Goal: Task Accomplishment & Management: Use online tool/utility

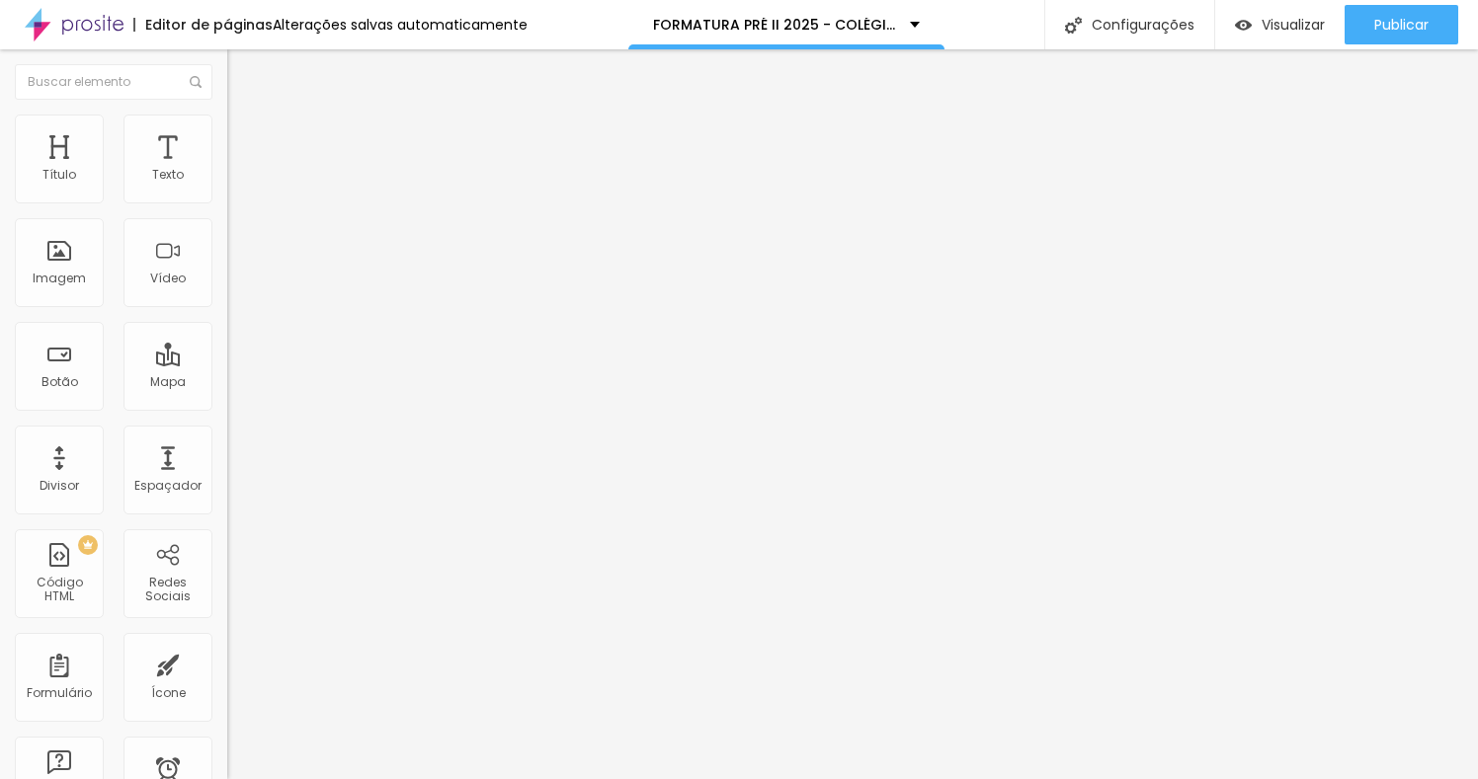
click at [342, 778] on div at bounding box center [739, 791] width 1478 height 0
click at [227, 134] on img at bounding box center [236, 143] width 18 height 18
click at [242, 72] on img "button" at bounding box center [250, 72] width 16 height 16
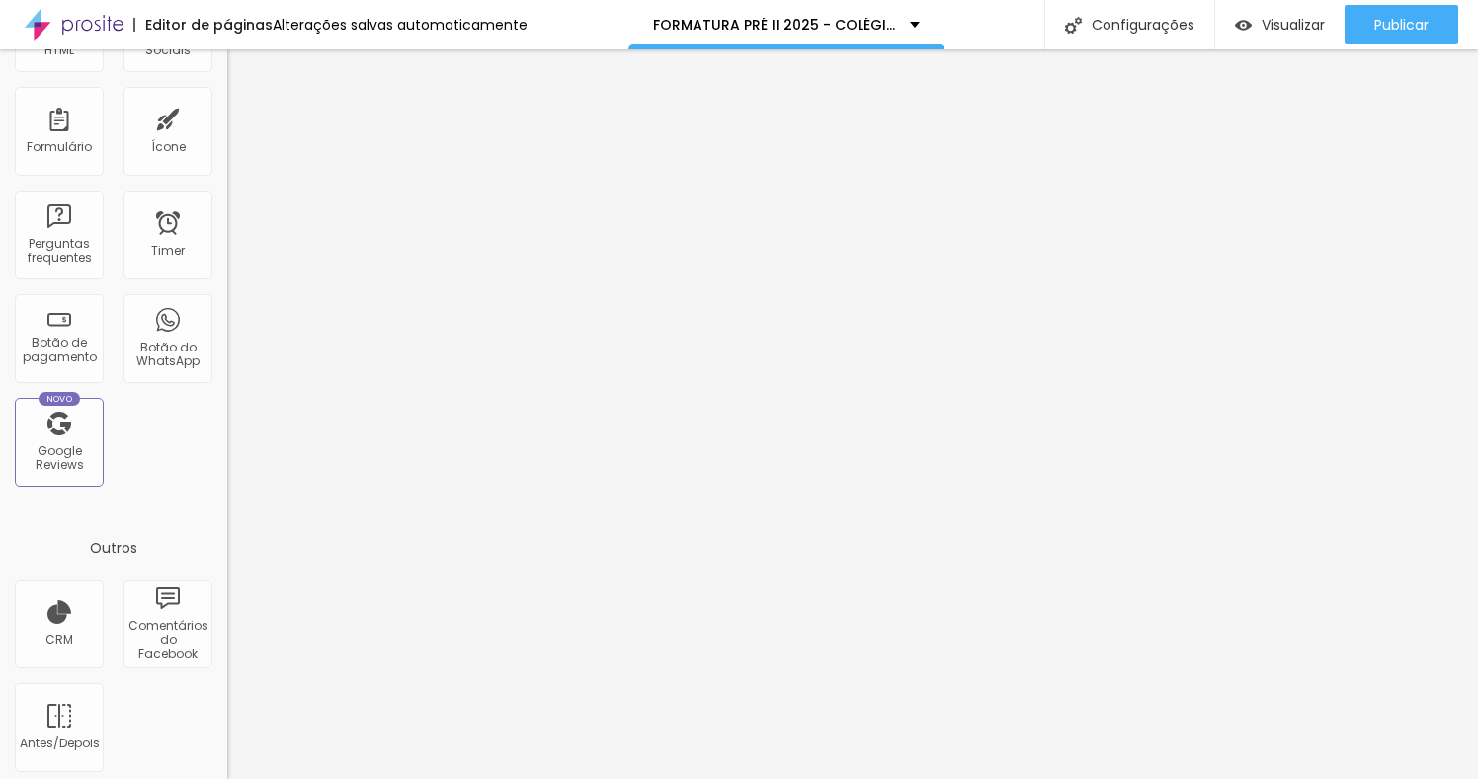
scroll to position [554, 0]
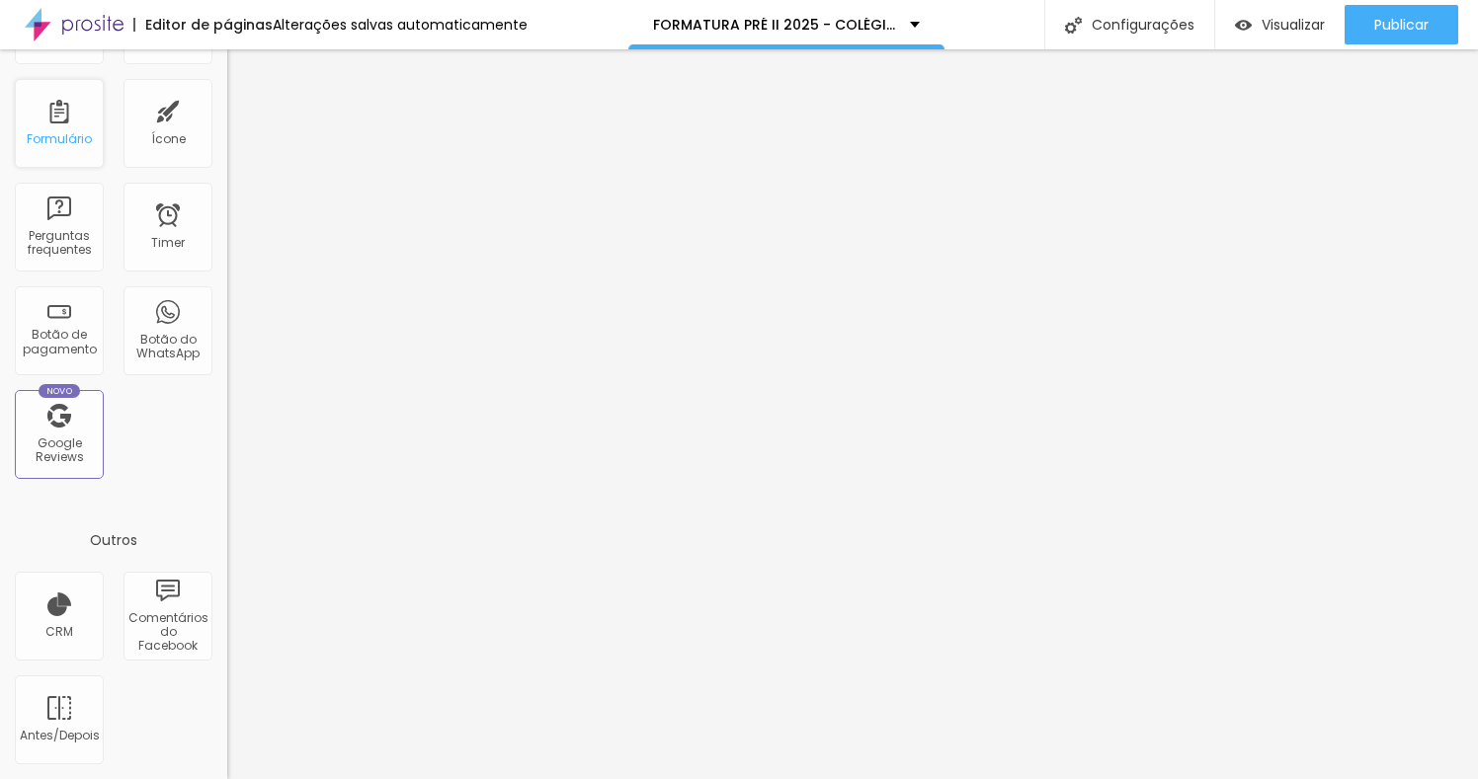
click at [52, 138] on div "Formulário" at bounding box center [59, 139] width 65 height 14
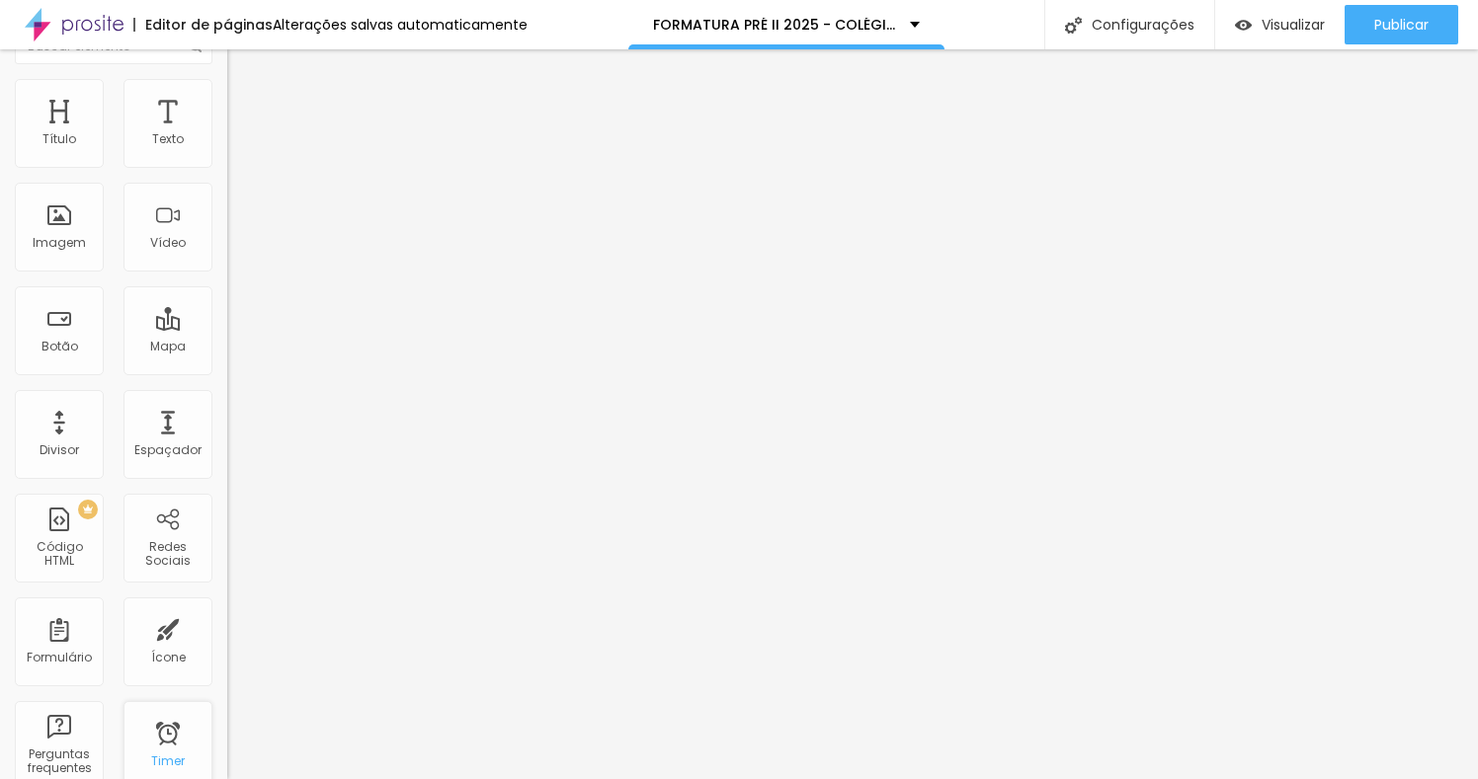
scroll to position [0, 0]
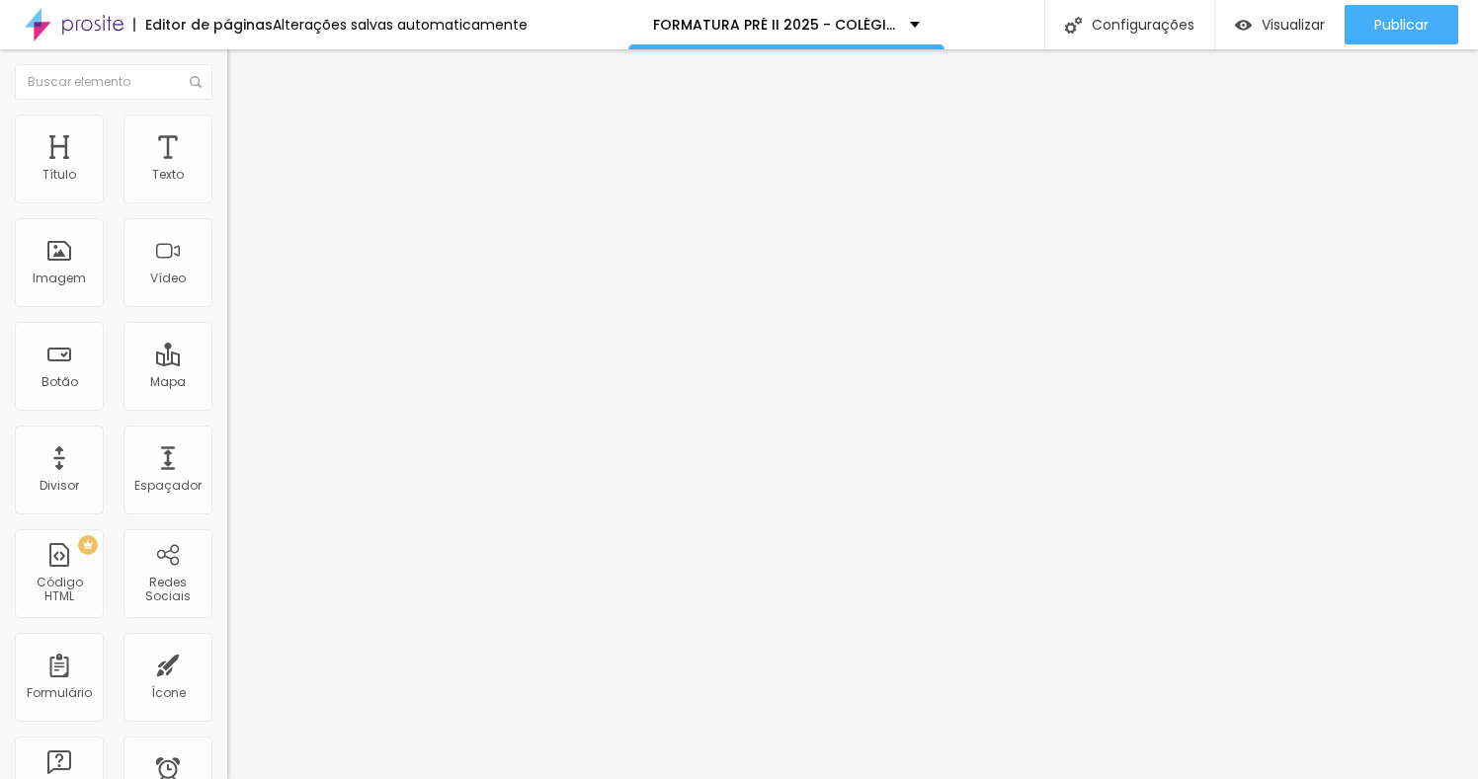
drag, startPoint x: 54, startPoint y: 345, endPoint x: 175, endPoint y: 365, distance: 122.3
click at [227, 683] on textarea "Olá, cheguei até você pela página {page_title} e gostaria de mais informações" at bounding box center [338, 700] width 223 height 34
click at [227, 683] on textarea "Olá, gostaria de mais informações" at bounding box center [338, 700] width 223 height 34
click at [227, 683] on textarea "Olá, gostaria de mais informações sobre os pacotes de fotos da Formatura 2025 d…" at bounding box center [338, 700] width 223 height 34
type textarea "Olá, gostaria de mais informações sobre os pacotes de fotos da Formatura Pré II…"
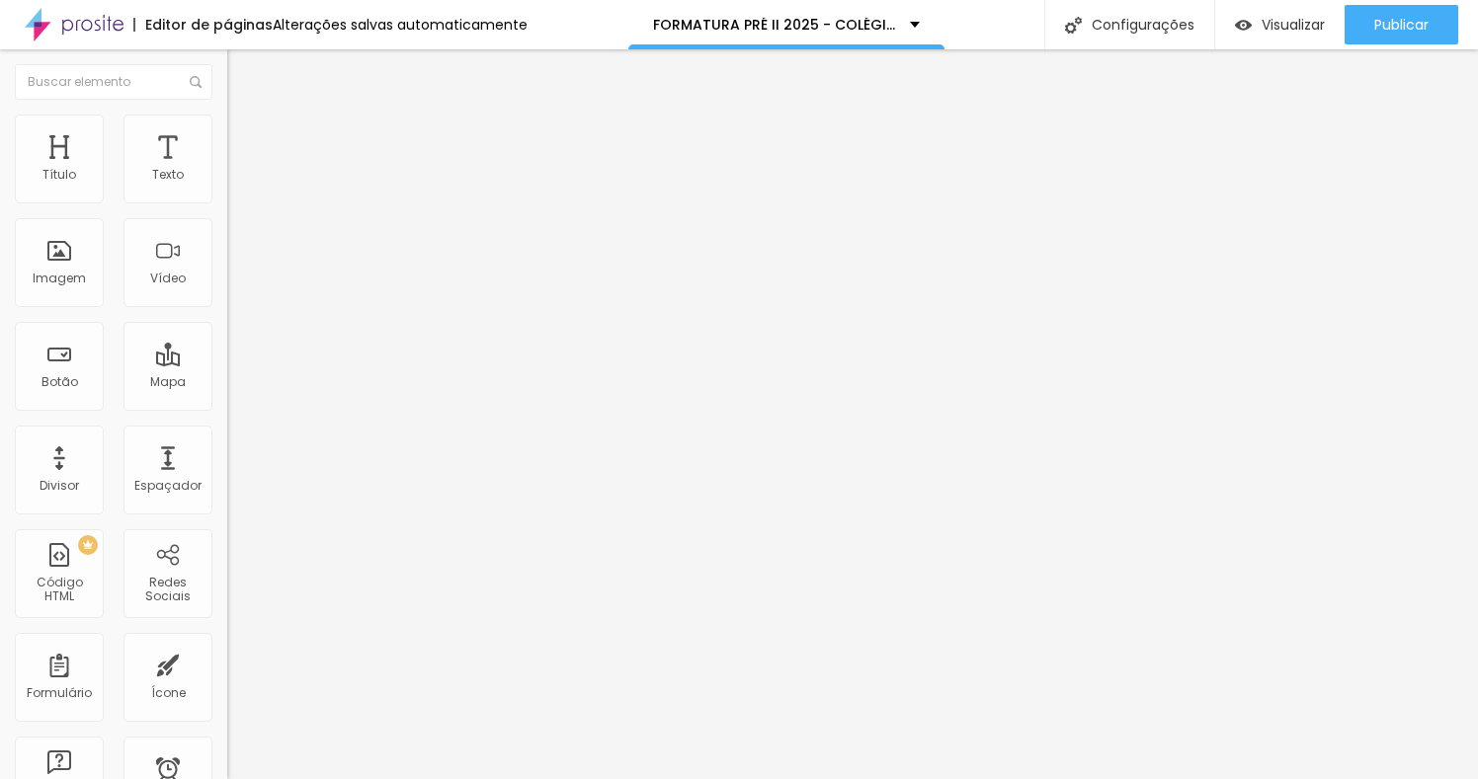
click at [227, 201] on input "text" at bounding box center [345, 192] width 237 height 20
type input "[PHONE_NUMBER]"
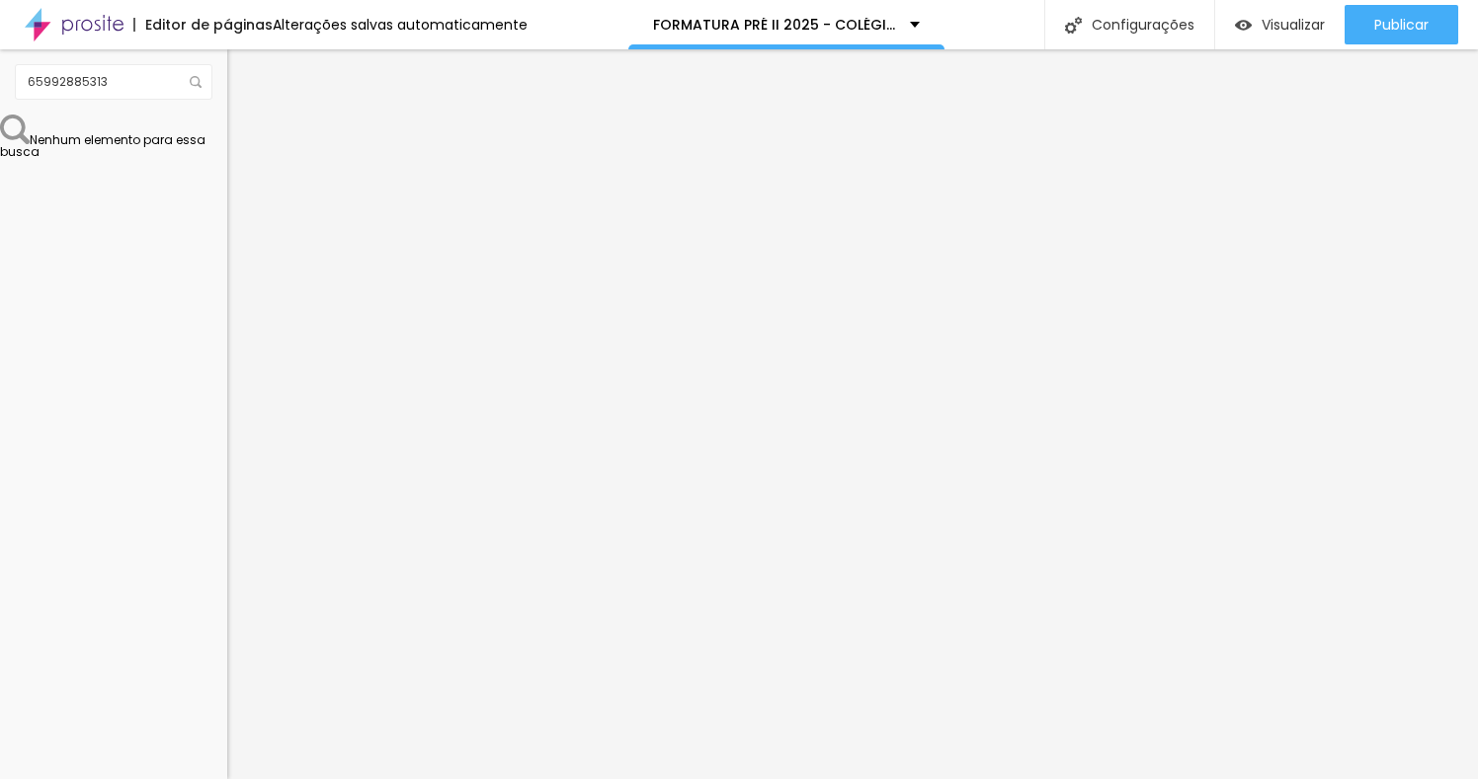
click at [227, 589] on div "Editar Botão do WhatsApp Conteúdo Estilo Avançado Número do WhatsApp * [PHONE_N…" at bounding box center [340, 414] width 227 height 730
click at [350, 778] on div at bounding box center [739, 791] width 1478 height 0
click at [160, 86] on input "65992885313" at bounding box center [114, 82] width 198 height 36
type input "6"
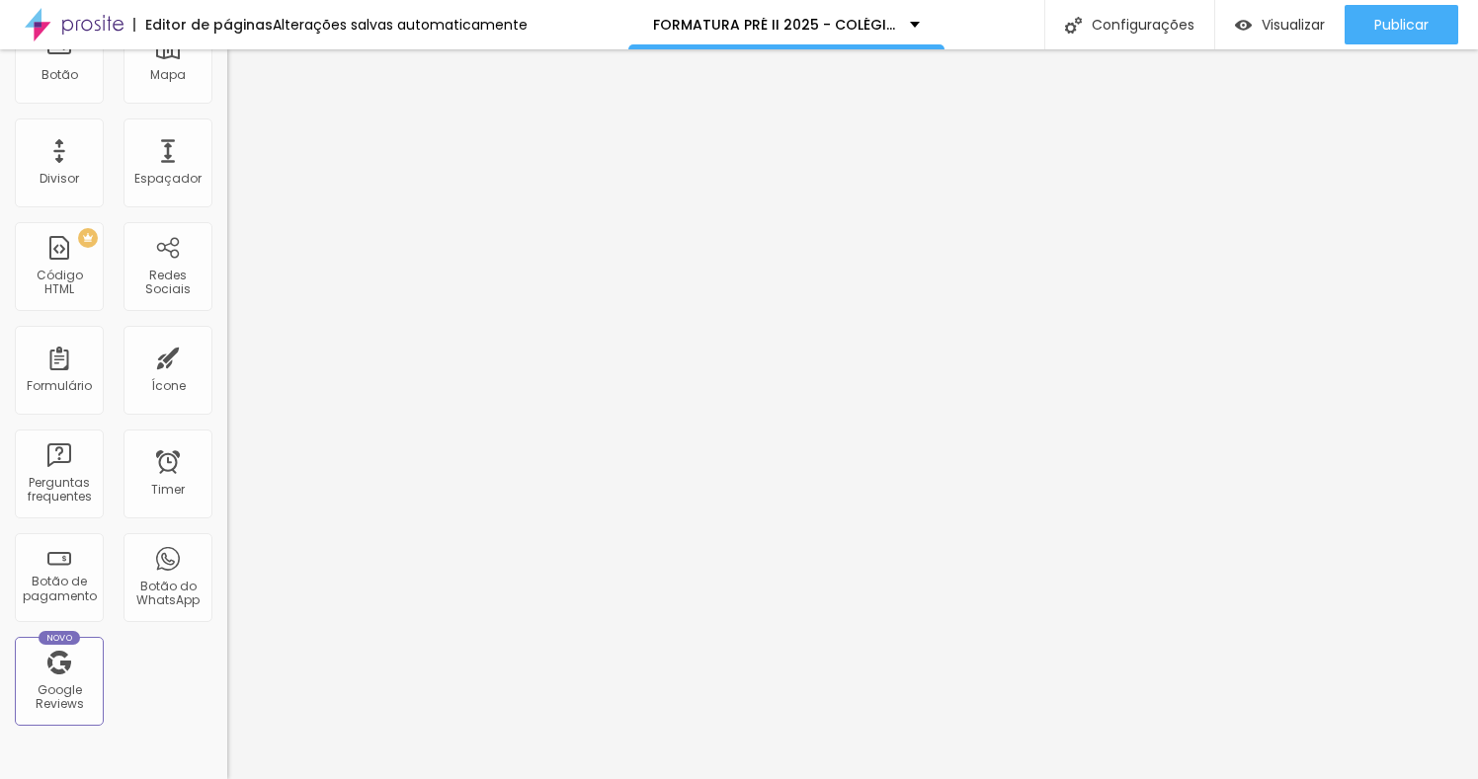
scroll to position [356, 0]
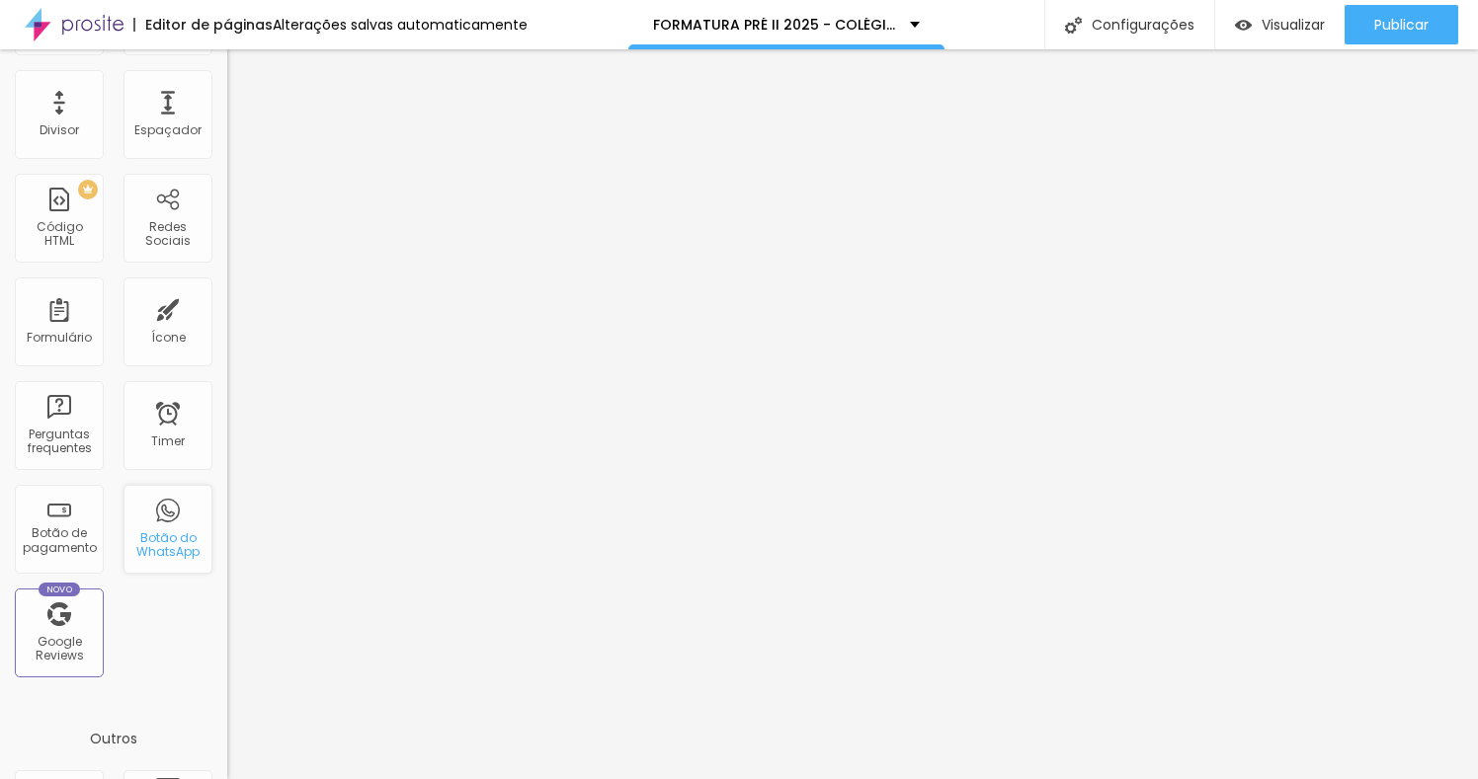
click at [161, 536] on div "Botão do WhatsApp" at bounding box center [167, 545] width 78 height 29
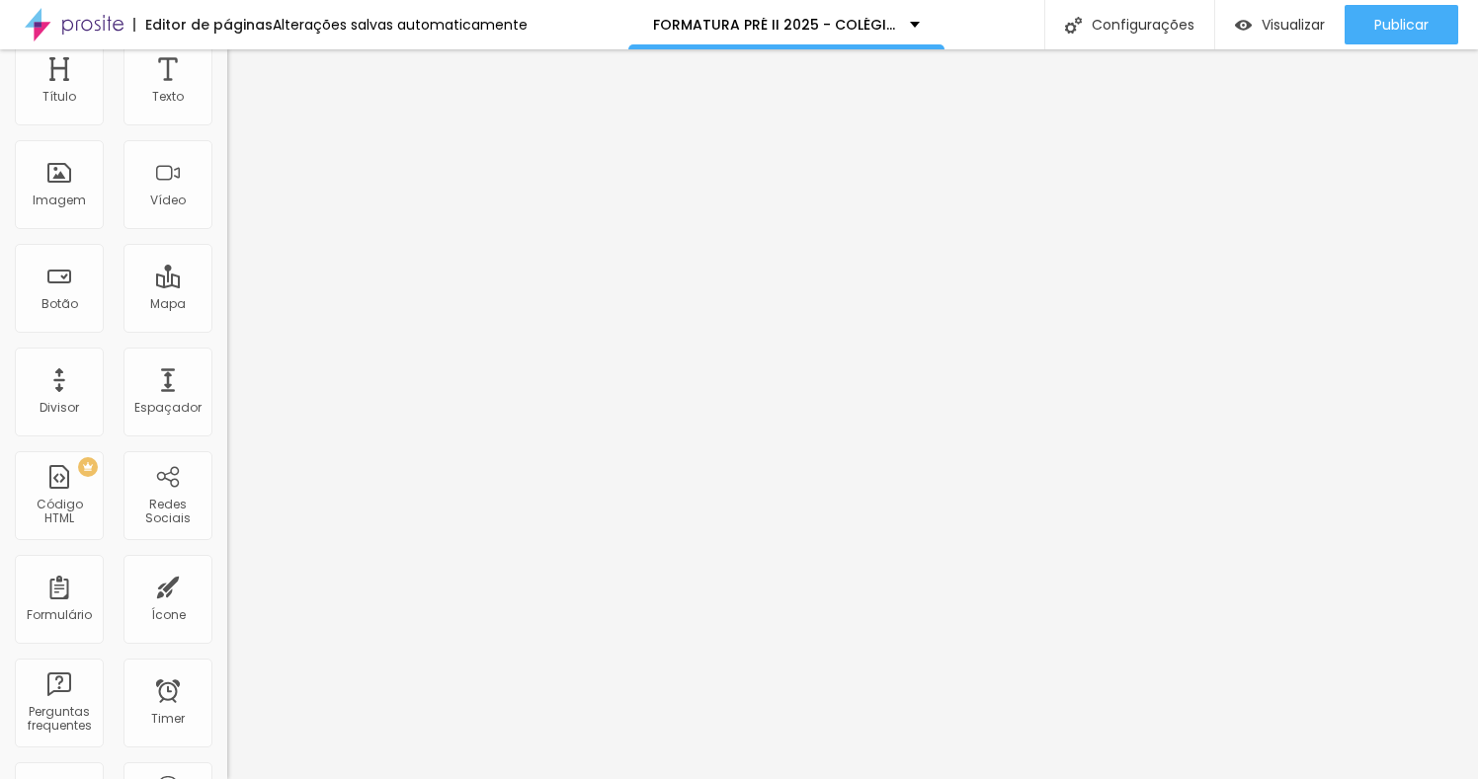
scroll to position [363, 0]
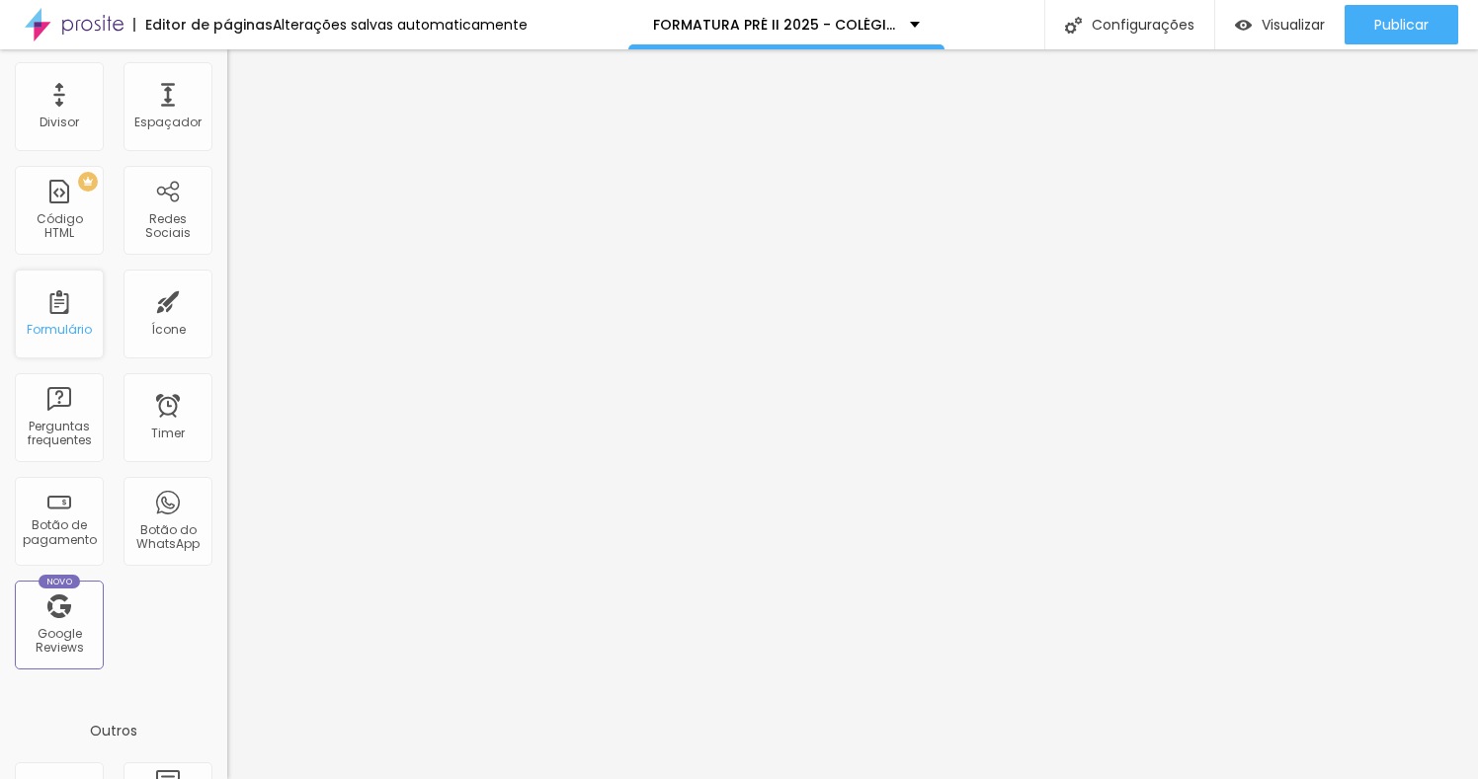
click at [68, 339] on div "Formulário" at bounding box center [59, 314] width 89 height 89
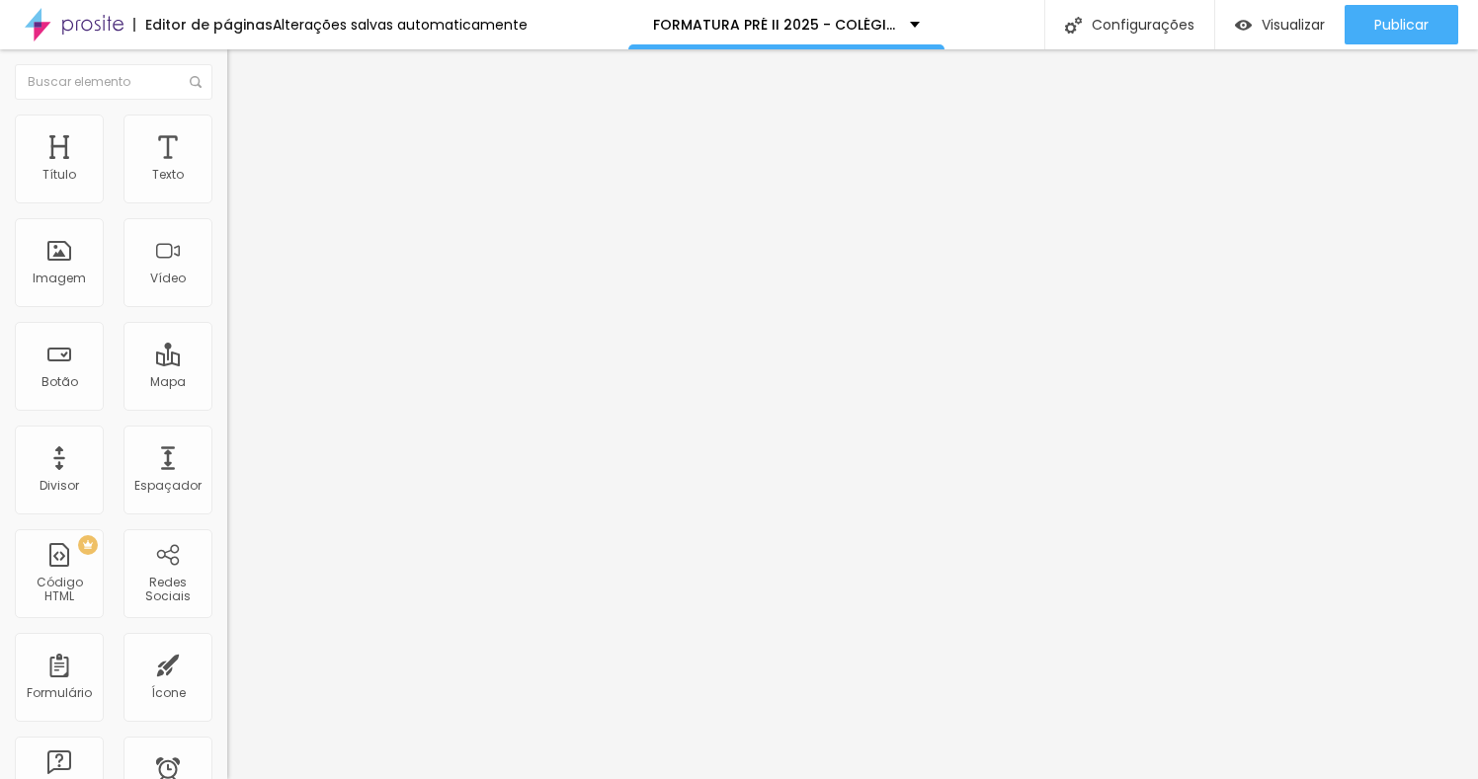
click at [227, 200] on div "Contato" at bounding box center [340, 183] width 227 height 34
click at [53, 665] on div "Formulário" at bounding box center [59, 677] width 89 height 89
click at [240, 193] on div "Contato" at bounding box center [340, 184] width 201 height 18
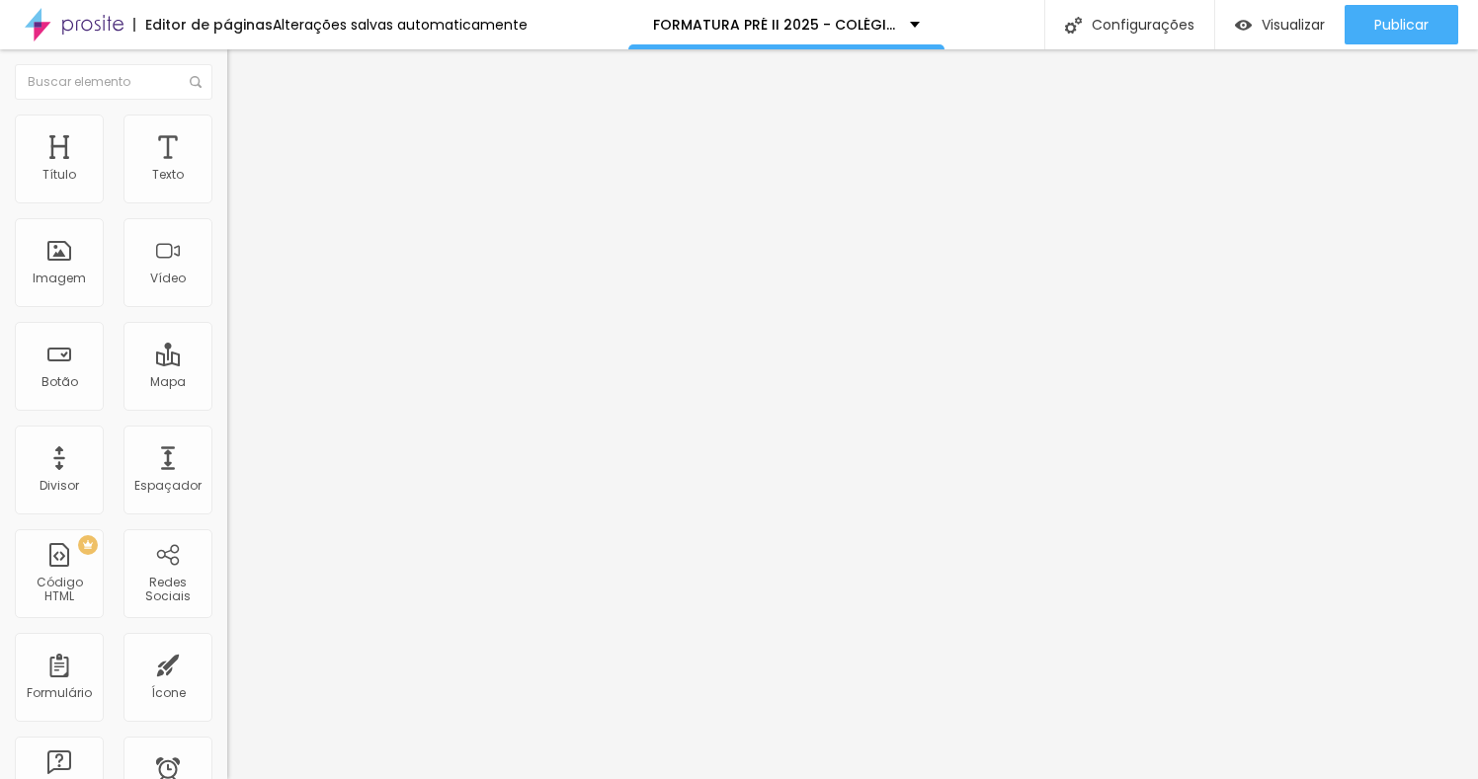
drag, startPoint x: 545, startPoint y: 506, endPoint x: 418, endPoint y: 500, distance: 127.6
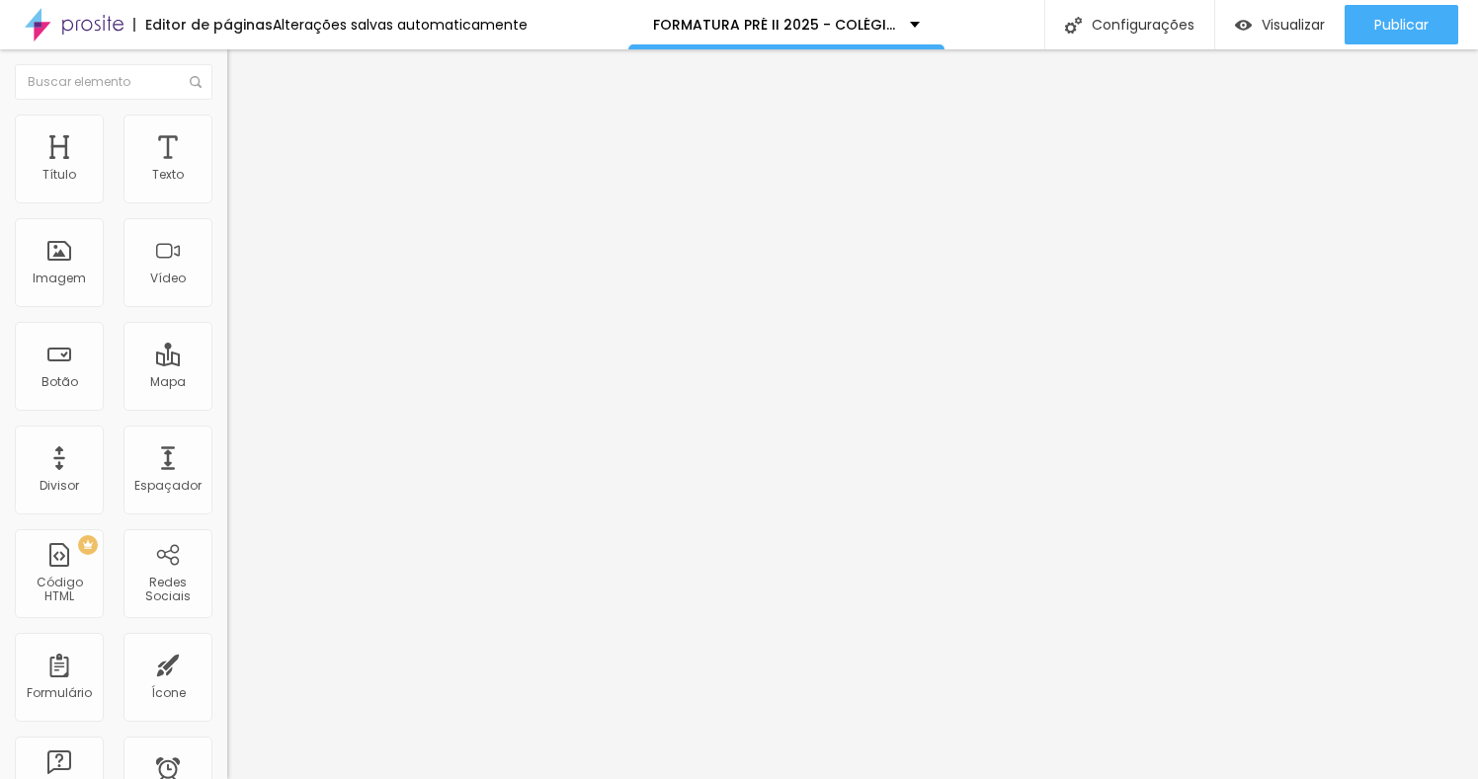
drag, startPoint x: 538, startPoint y: 513, endPoint x: 395, endPoint y: 509, distance: 143.3
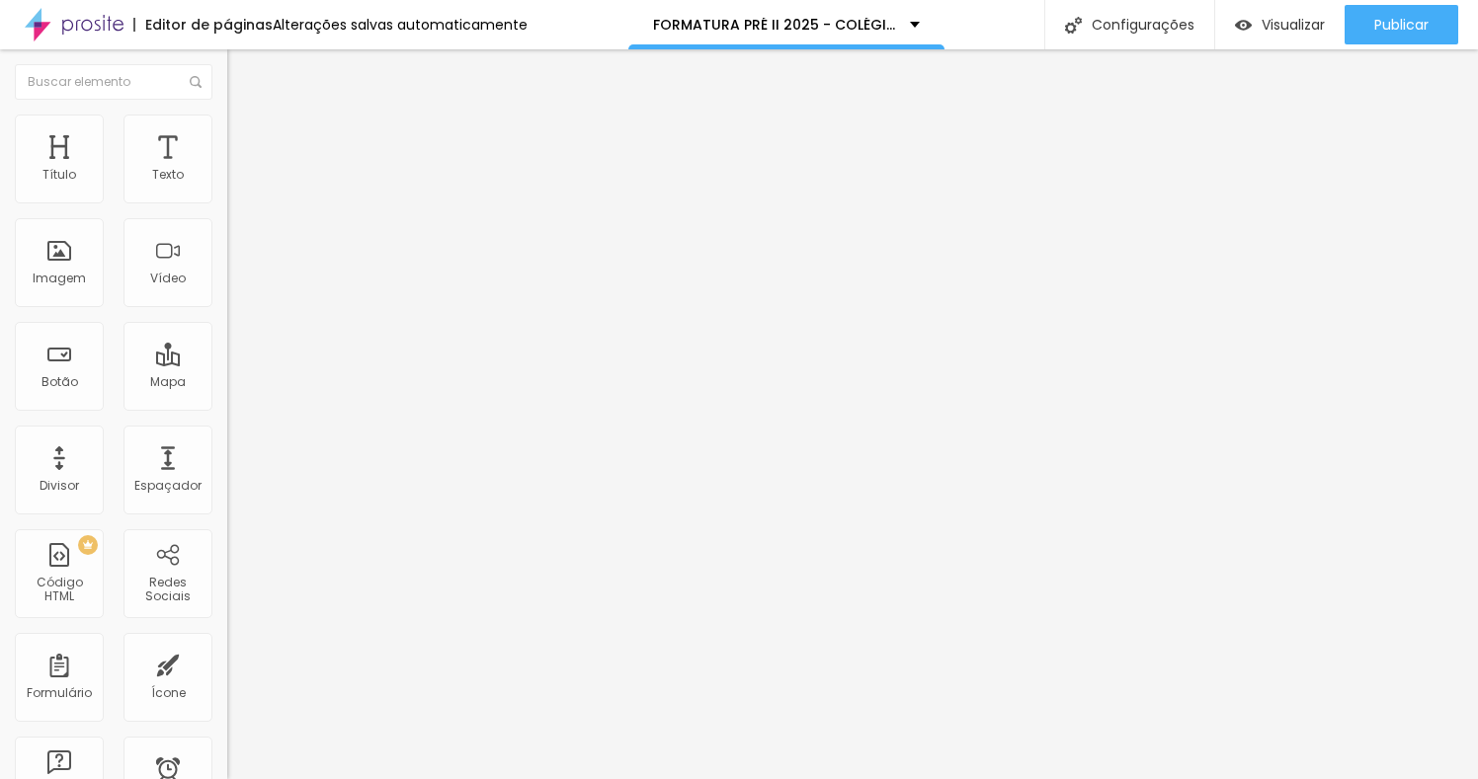
drag, startPoint x: 523, startPoint y: 505, endPoint x: 420, endPoint y: 512, distance: 103.9
click at [227, 200] on div "Contato" at bounding box center [340, 183] width 227 height 34
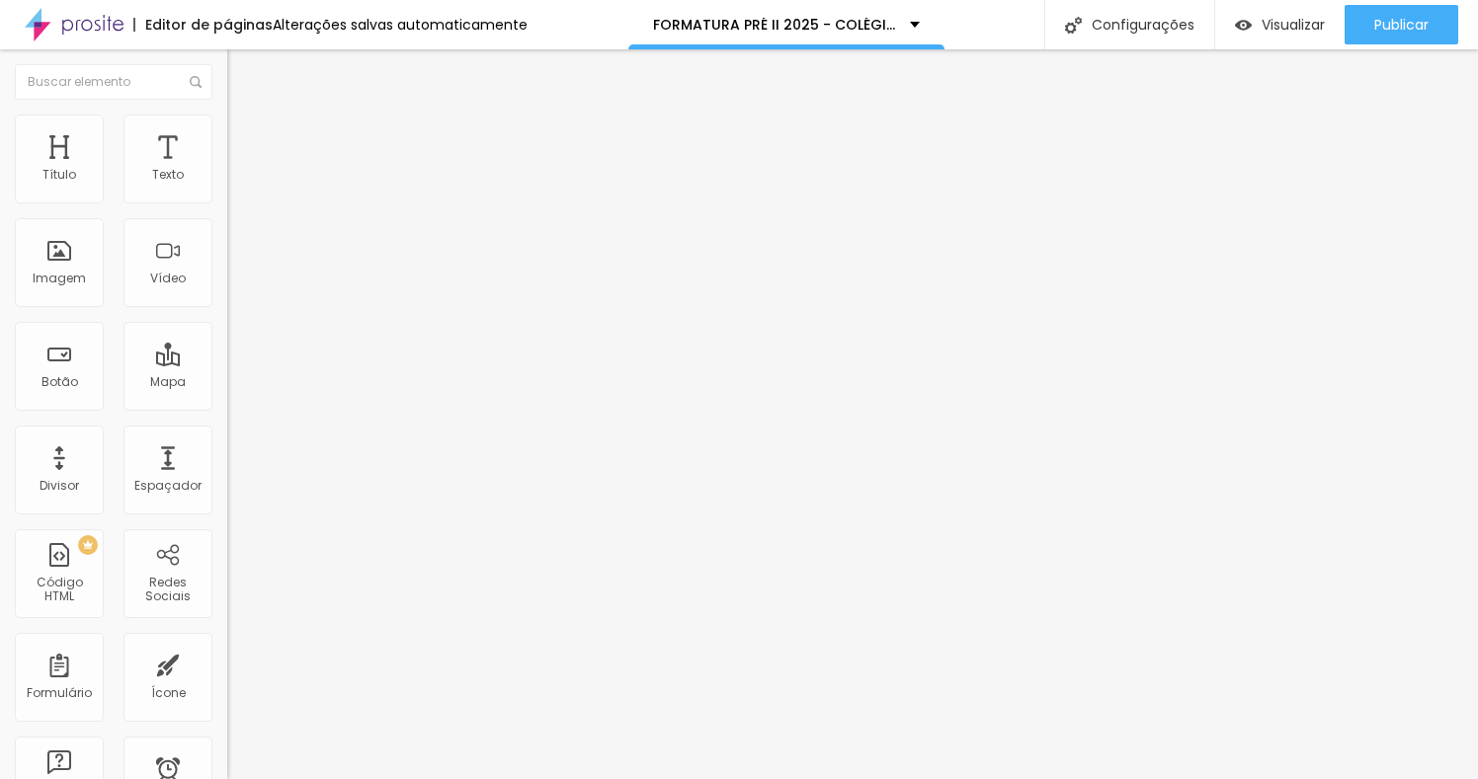
drag, startPoint x: 552, startPoint y: 158, endPoint x: 377, endPoint y: 152, distance: 174.9
drag, startPoint x: 483, startPoint y: 167, endPoint x: 357, endPoint y: 153, distance: 127.2
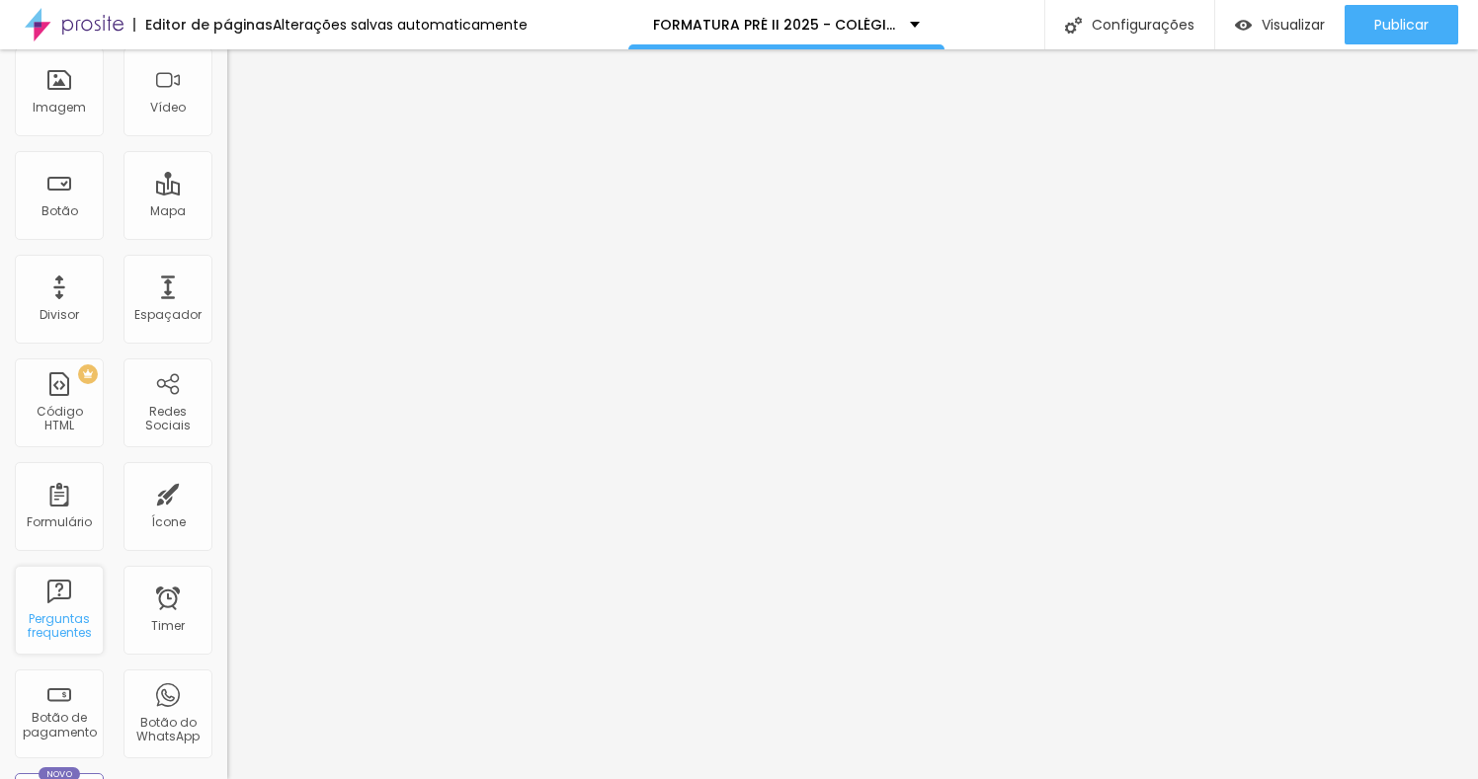
scroll to position [171, 0]
click at [57, 516] on div "Formulário" at bounding box center [59, 523] width 65 height 14
click at [1267, 28] on span "Visualizar" at bounding box center [1292, 25] width 63 height 16
